Goal: Navigation & Orientation: Find specific page/section

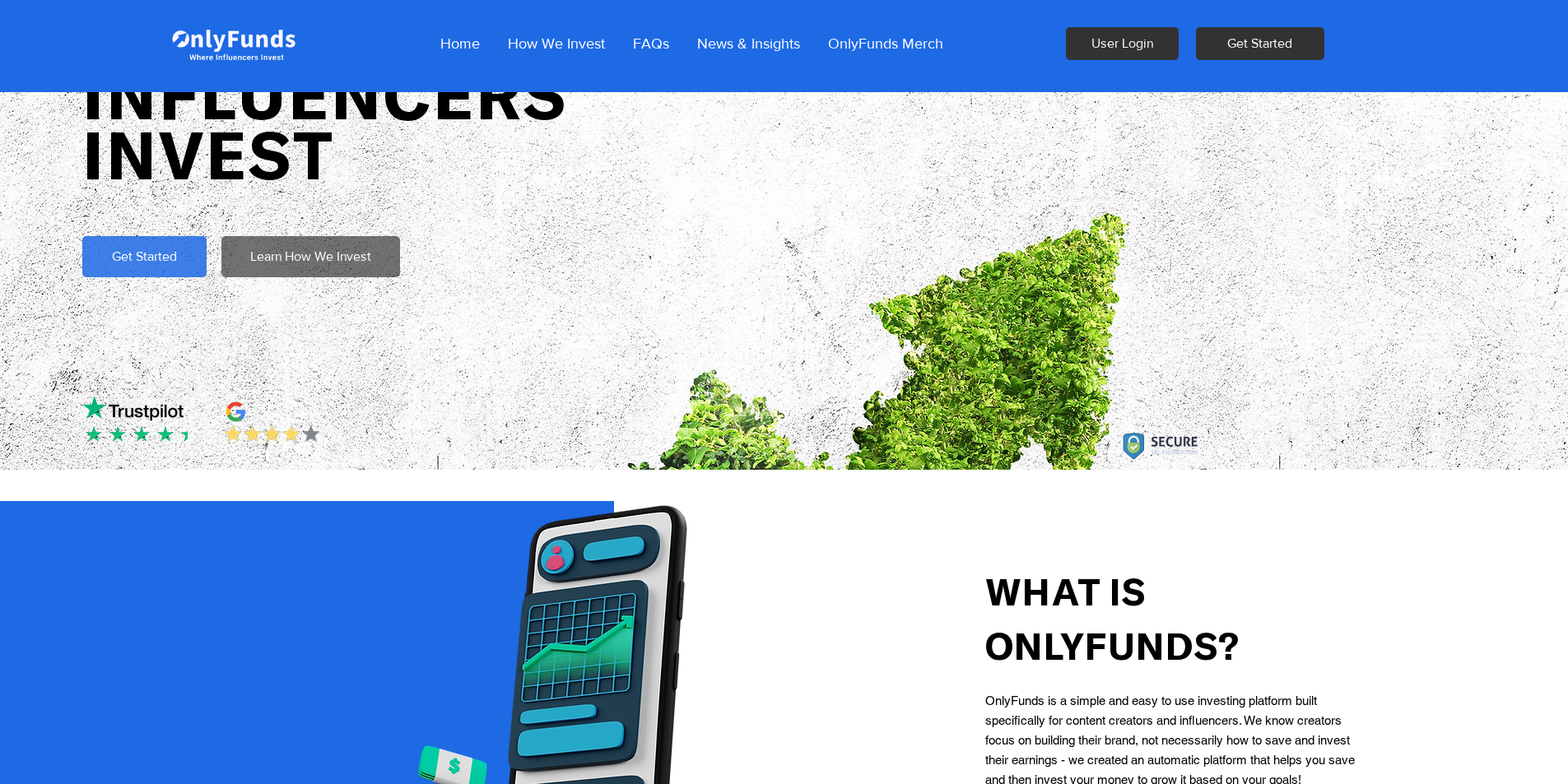
scroll to position [294, 0]
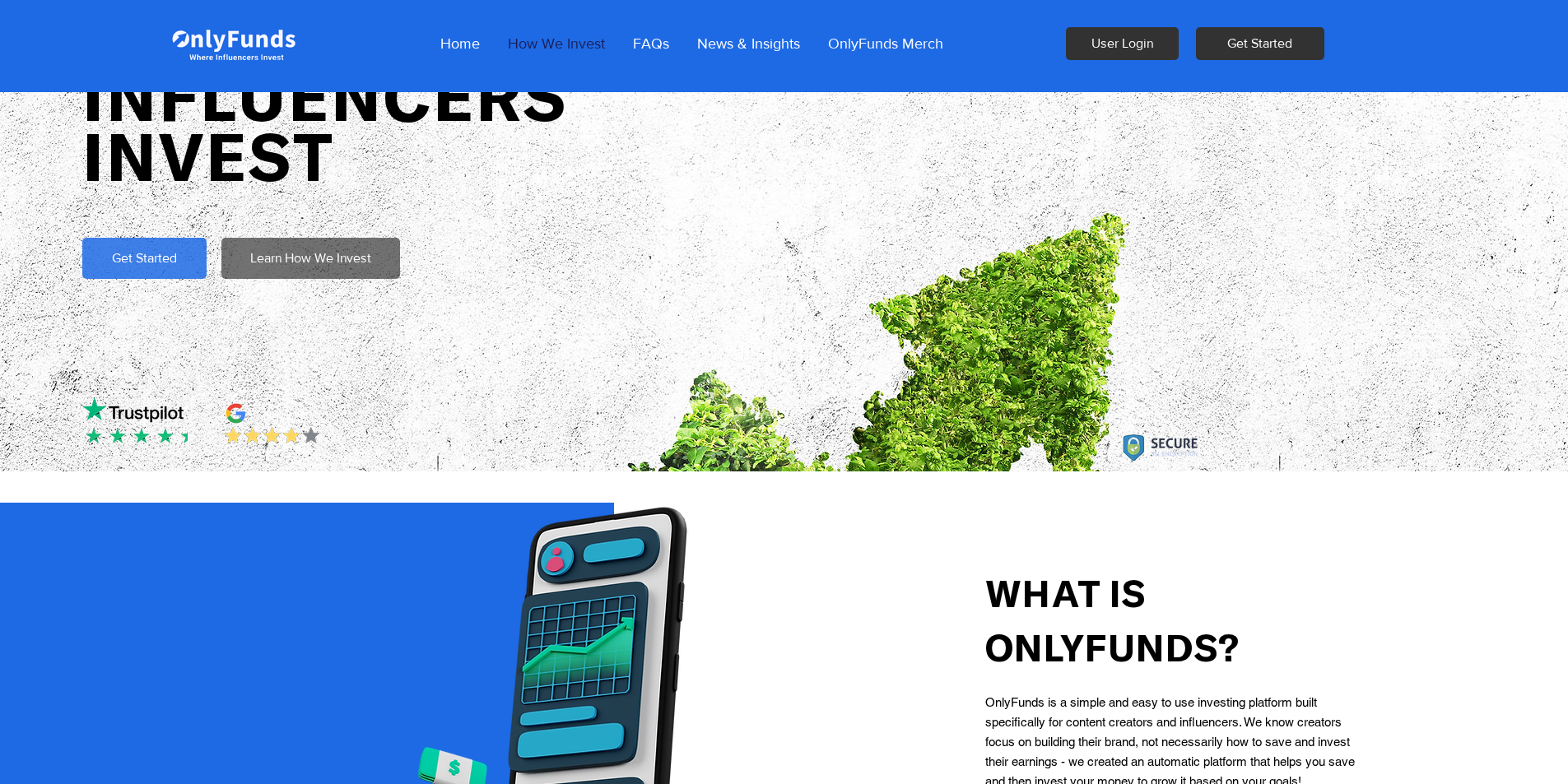
click at [543, 33] on p "How We Invest" at bounding box center [556, 43] width 114 height 41
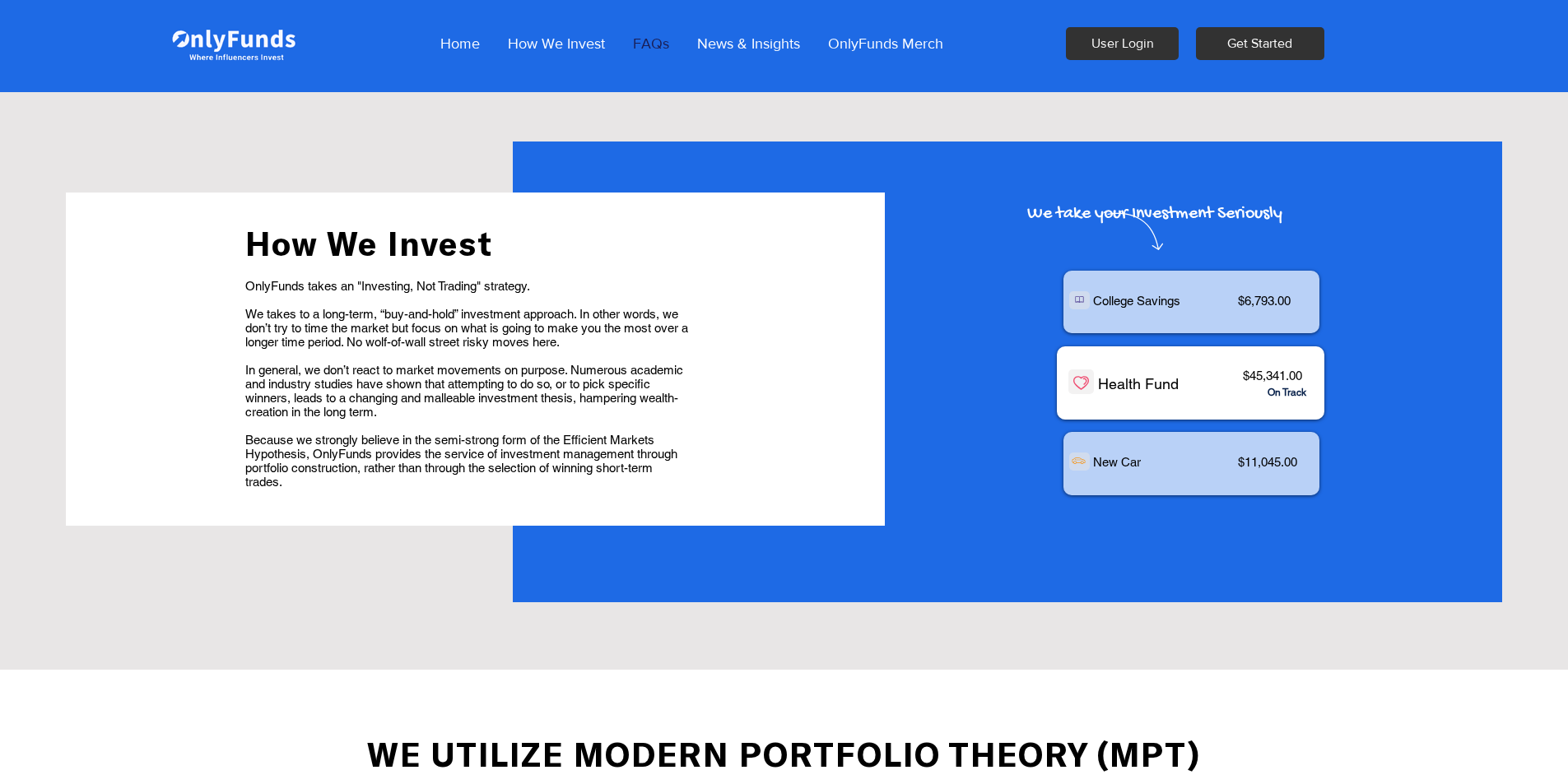
click at [647, 47] on p "FAQs" at bounding box center [651, 43] width 53 height 41
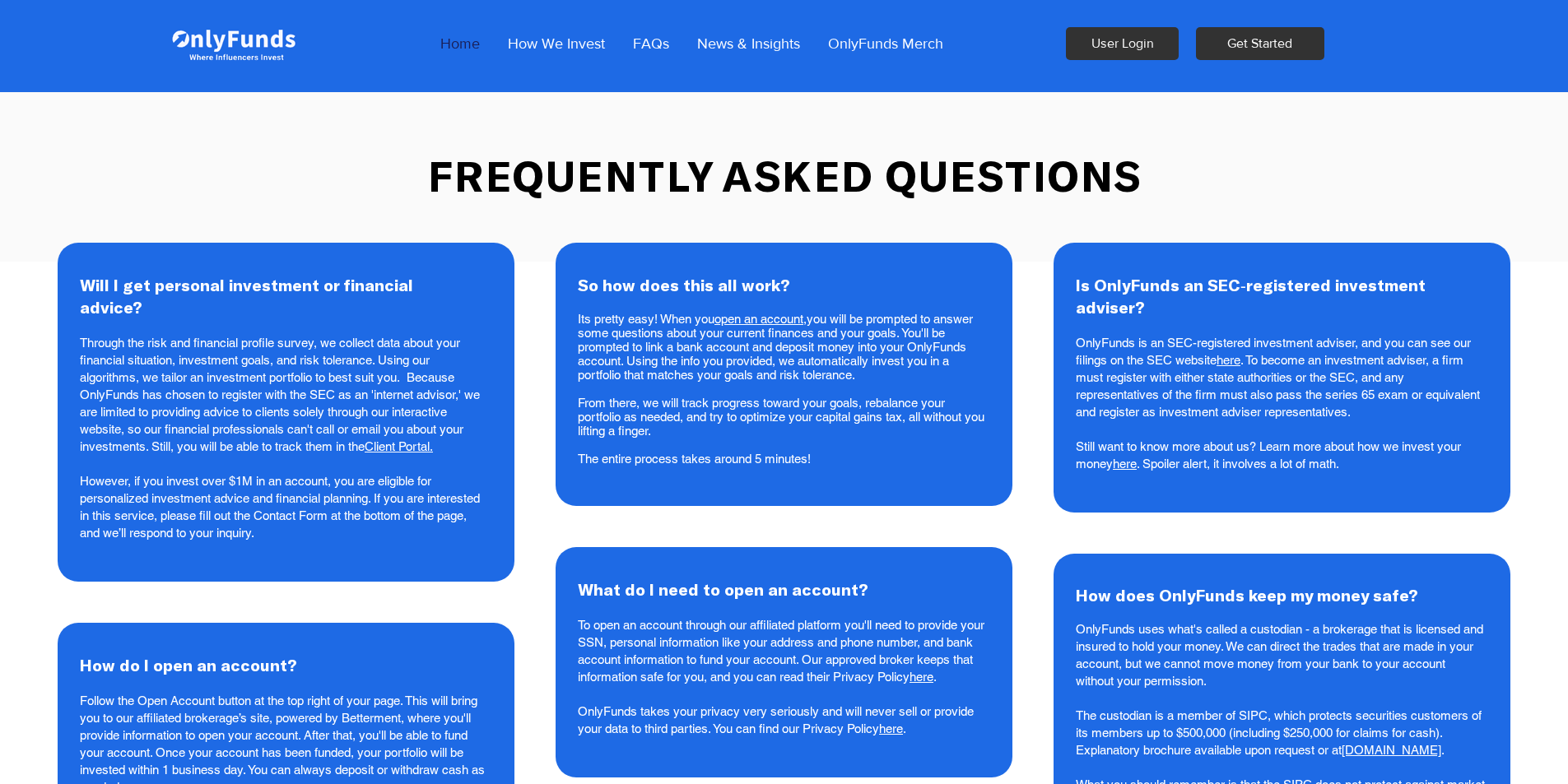
click at [436, 44] on p "Home" at bounding box center [460, 43] width 56 height 41
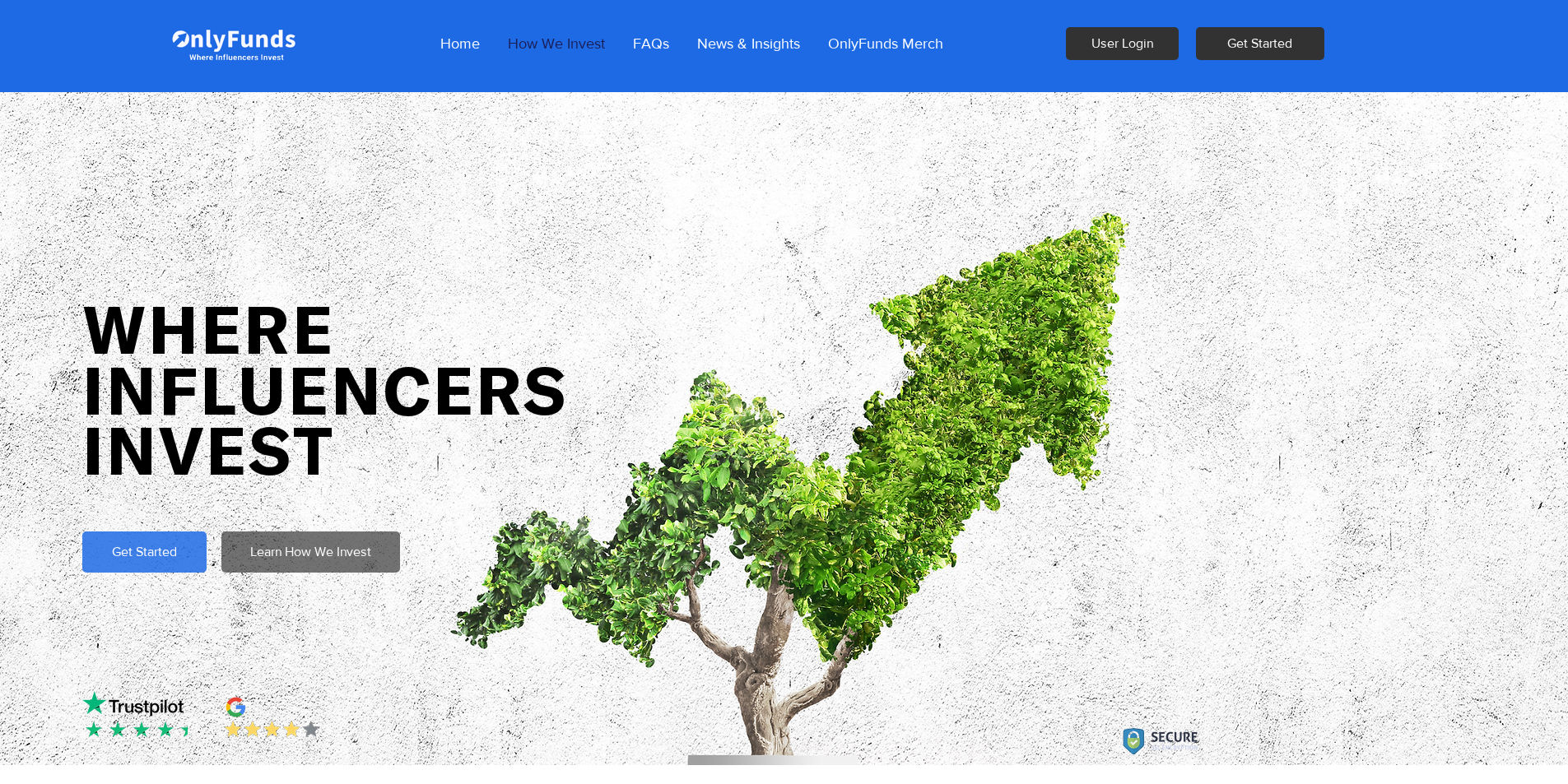
click at [540, 43] on p "How We Invest" at bounding box center [556, 43] width 114 height 41
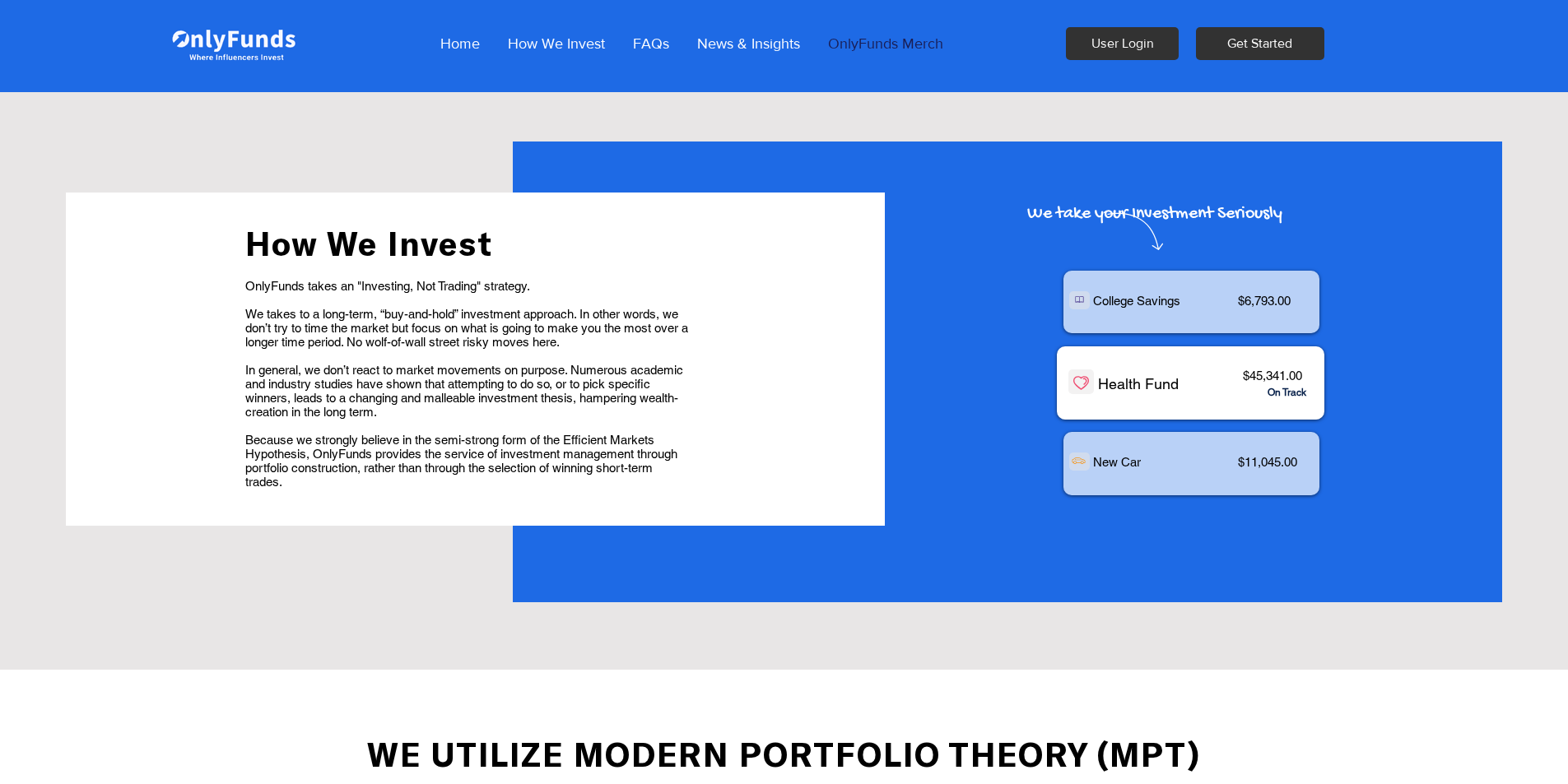
click at [862, 41] on p "OnlyFunds Merch" at bounding box center [885, 43] width 131 height 41
